Goal: Find specific page/section: Find specific page/section

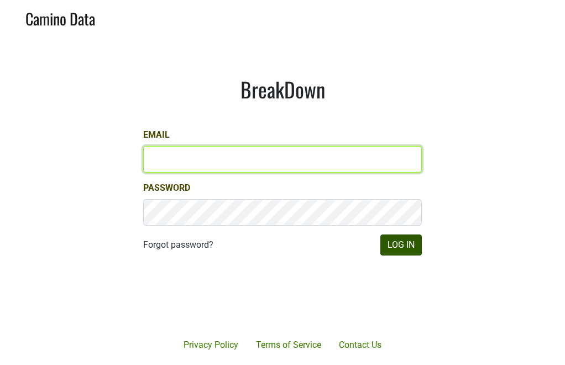
type input "[PERSON_NAME][EMAIL_ADDRESS][PERSON_NAME][DOMAIN_NAME]"
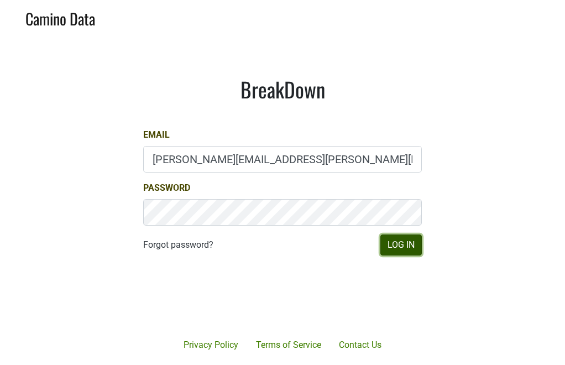
click at [396, 240] on button "Log In" at bounding box center [400, 244] width 41 height 21
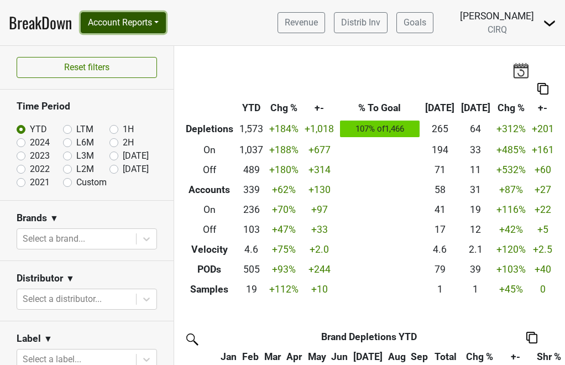
click at [158, 28] on button "Account Reports" at bounding box center [123, 22] width 85 height 21
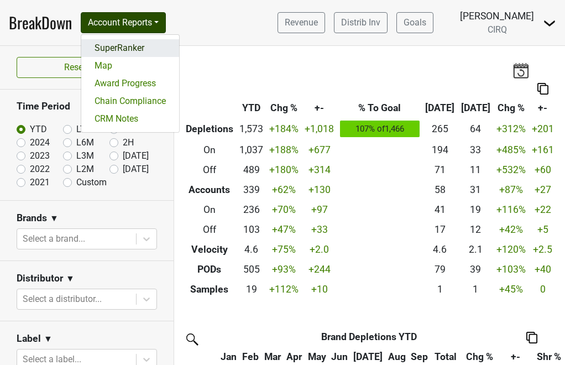
click at [145, 50] on link "SuperRanker" at bounding box center [130, 48] width 98 height 18
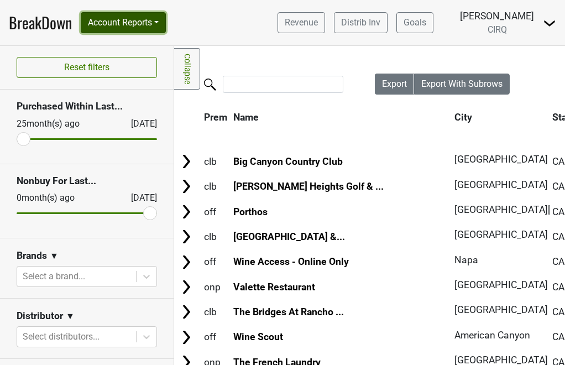
click at [153, 27] on button "Account Reports" at bounding box center [123, 22] width 85 height 21
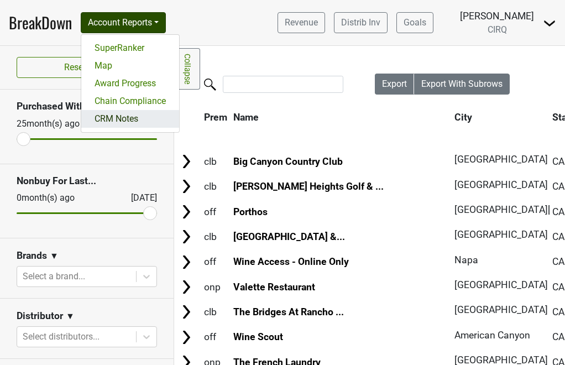
click at [138, 117] on link "CRM Notes" at bounding box center [130, 119] width 98 height 18
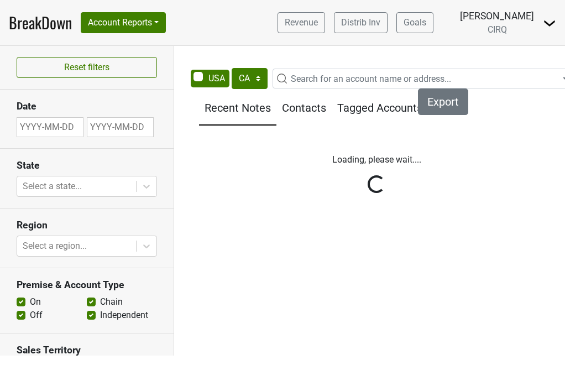
select select "CA"
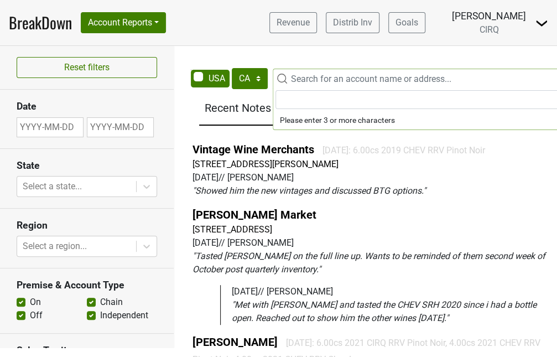
scroll to position [0, 14]
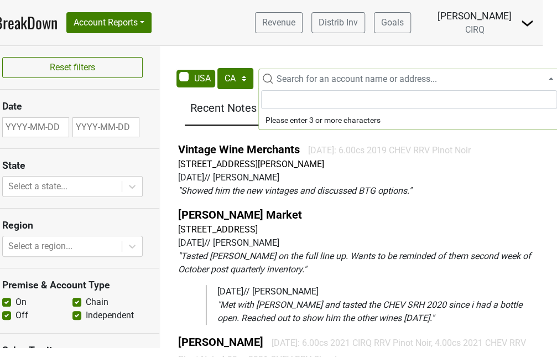
click at [301, 81] on span "Search for an account name or address..." at bounding box center [356, 79] width 160 height 11
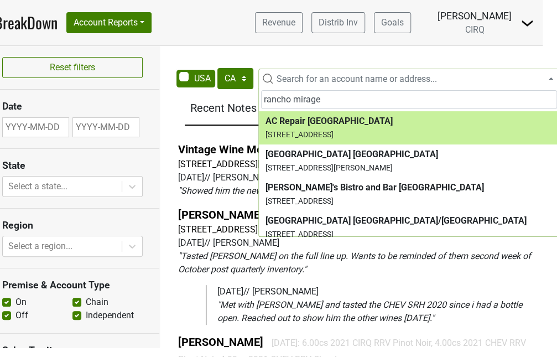
scroll to position [24, 14]
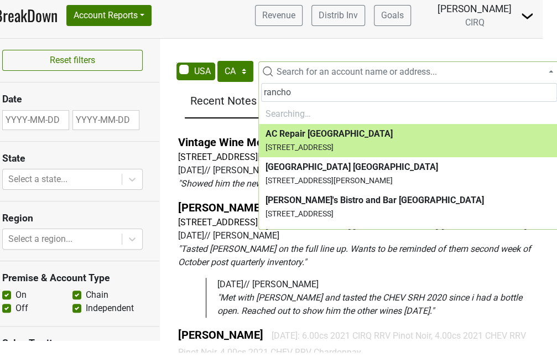
type input "rancho"
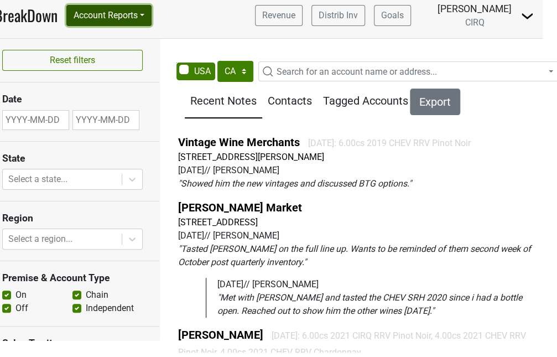
click at [119, 5] on button "Account Reports" at bounding box center [108, 15] width 85 height 21
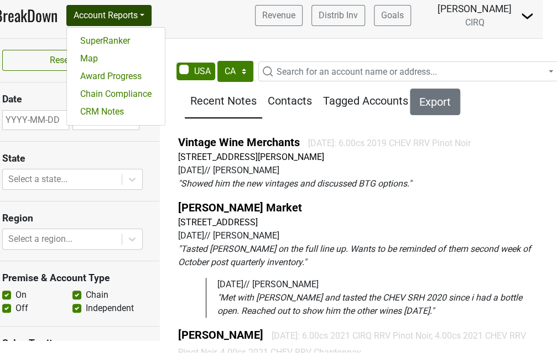
click at [196, 13] on nav "BreakDown Account Reports SuperRanker Map Award Progress Chain Compliance CRM N…" at bounding box center [264, 15] width 557 height 45
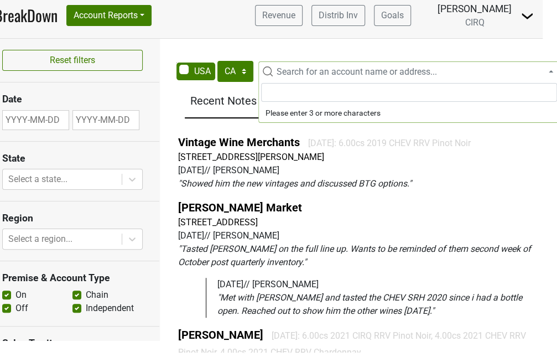
click at [292, 61] on span "Search for an account name or address..." at bounding box center [408, 71] width 301 height 20
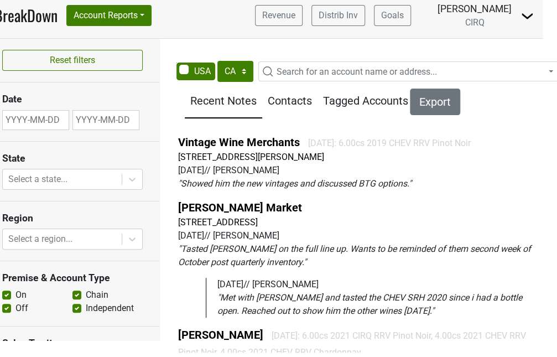
click at [268, 15] on nav "BreakDown Account Reports SuperRanker Map Award Progress Chain Compliance CRM N…" at bounding box center [264, 15] width 557 height 45
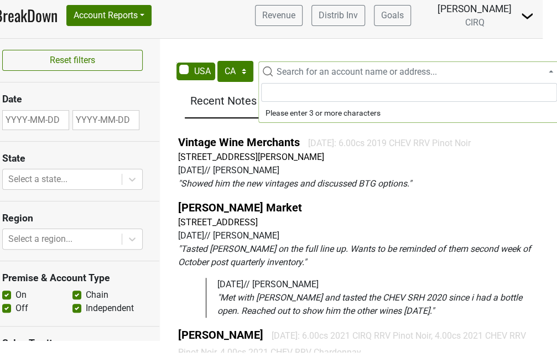
click at [305, 66] on span "Search for an account name or address..." at bounding box center [356, 71] width 160 height 11
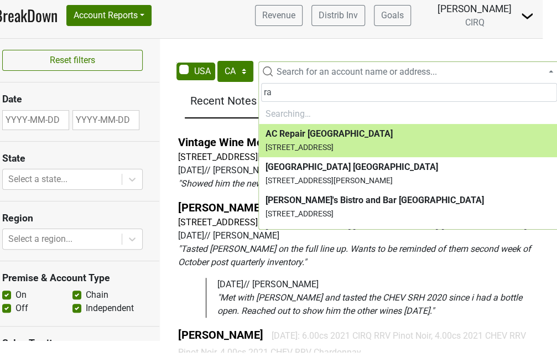
type input "r"
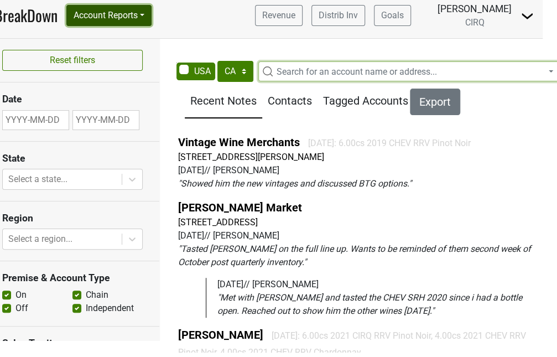
click at [113, 5] on button "Account Reports" at bounding box center [108, 15] width 85 height 21
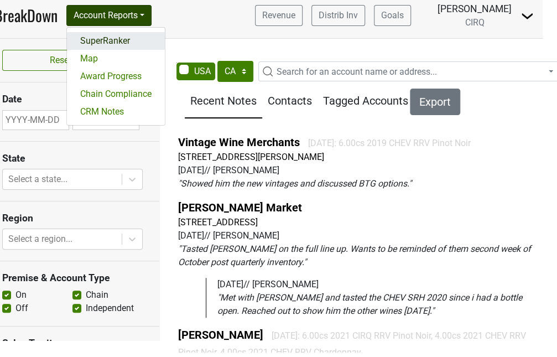
click at [128, 32] on link "SuperRanker" at bounding box center [116, 41] width 98 height 18
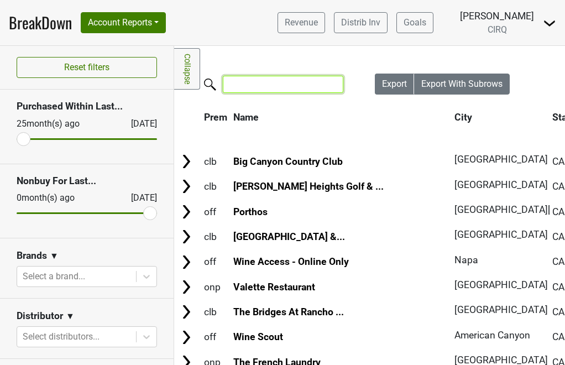
click at [291, 79] on input "search" at bounding box center [283, 84] width 121 height 17
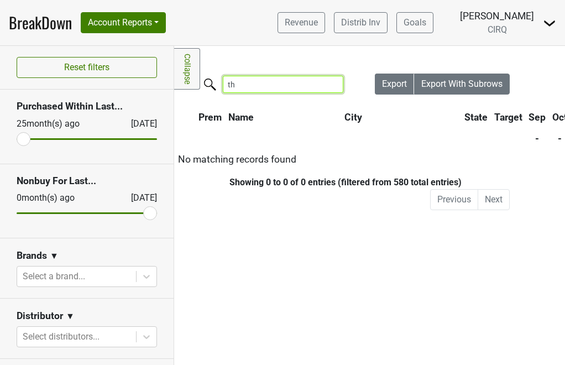
type input "t"
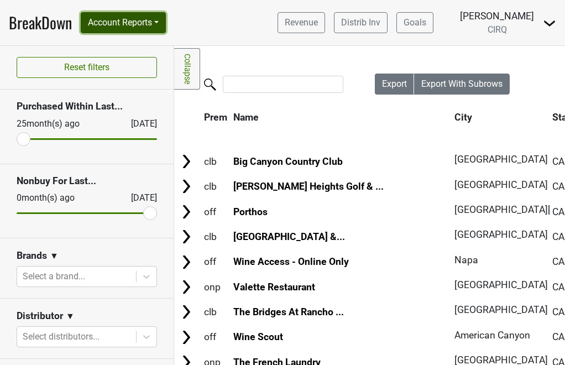
click at [158, 24] on button "Account Reports" at bounding box center [123, 22] width 85 height 21
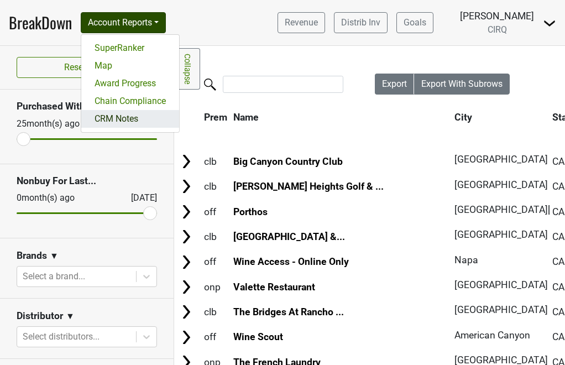
click at [136, 118] on link "CRM Notes" at bounding box center [130, 119] width 98 height 18
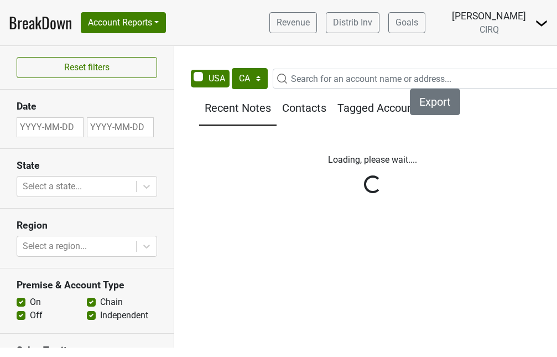
select select "CA"
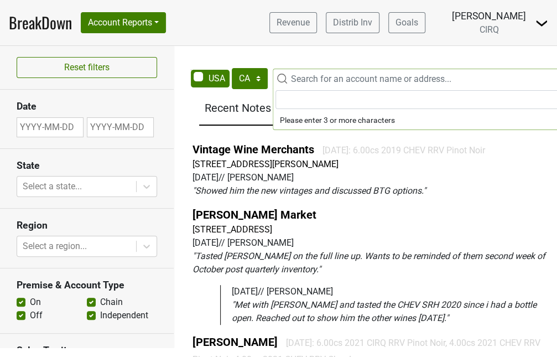
scroll to position [0, 14]
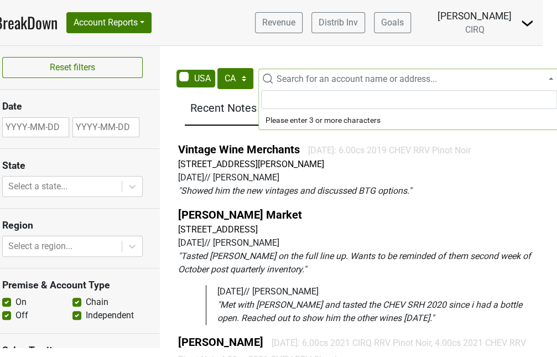
click at [299, 85] on span "Search for an account name or address..." at bounding box center [415, 78] width 287 height 13
type input "thunder"
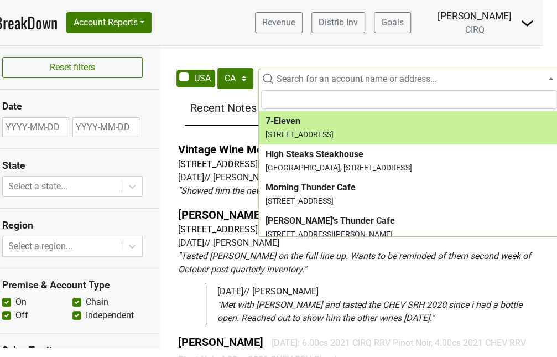
select select "16757"
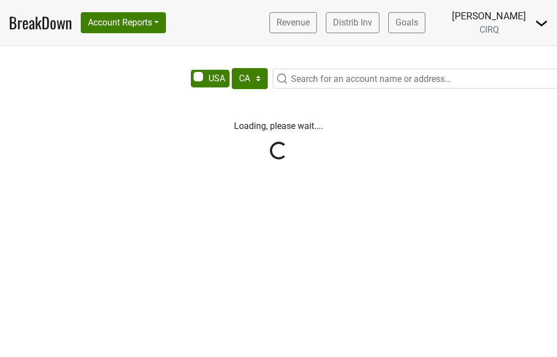
select select "CA"
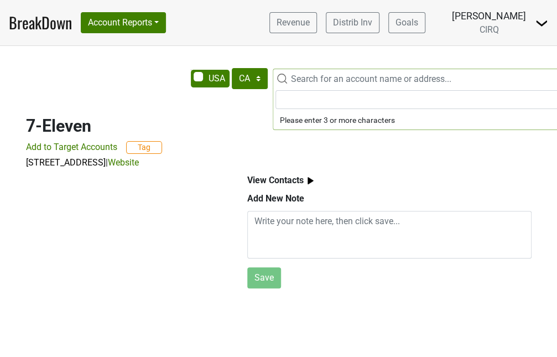
scroll to position [0, 14]
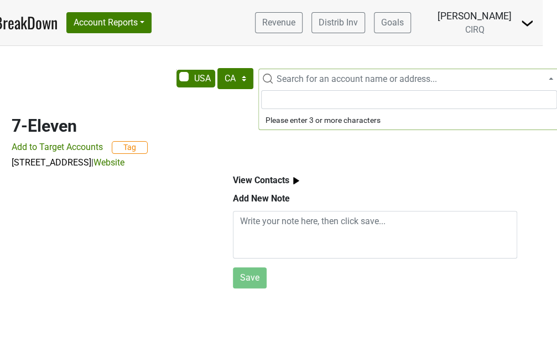
click at [299, 85] on span "Search for an account name or address..." at bounding box center [415, 78] width 287 height 13
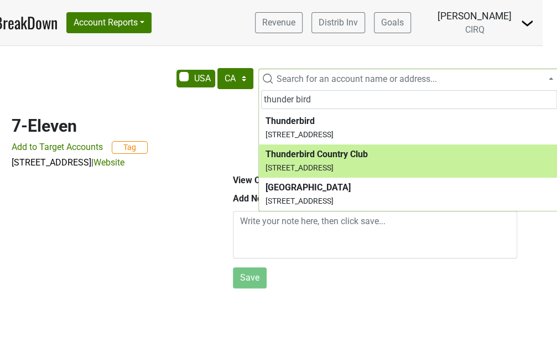
type input "thunder bird"
select select "255618"
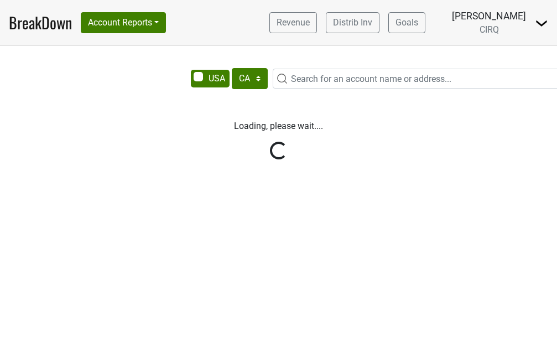
select select "CA"
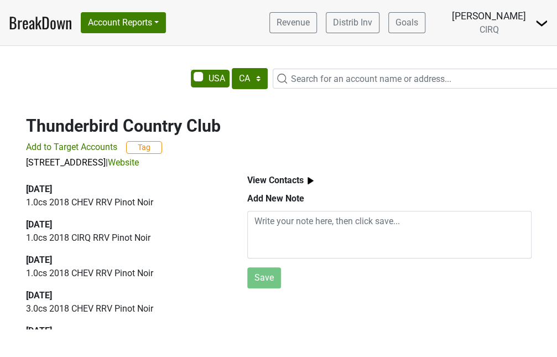
scroll to position [0, 14]
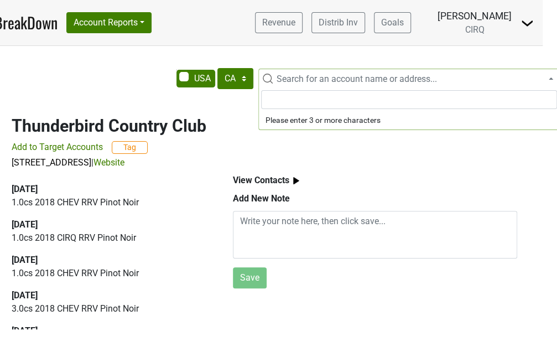
click at [314, 77] on span "Search for an account name or address..." at bounding box center [356, 79] width 160 height 11
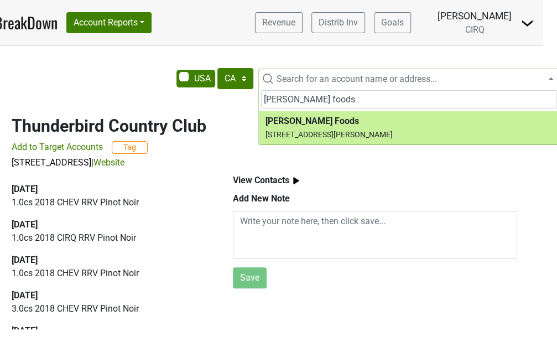
type input "[PERSON_NAME] foods"
select select "123607823"
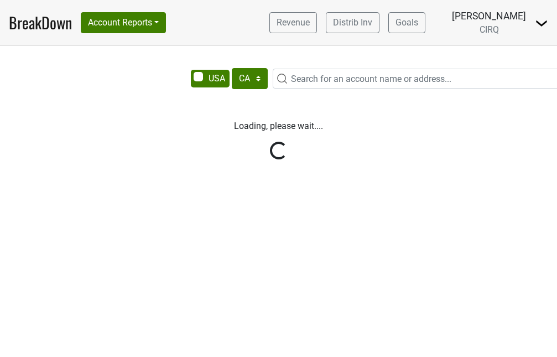
select select "CA"
